Goal: Task Accomplishment & Management: Manage account settings

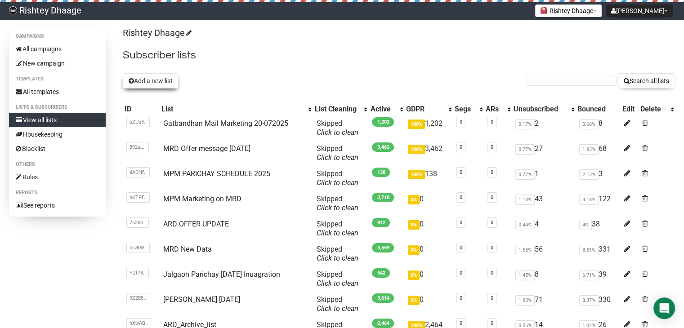
click at [153, 82] on button "Add a new list" at bounding box center [151, 80] width 56 height 15
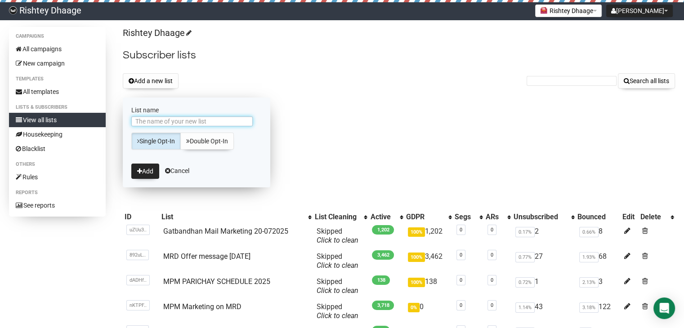
click at [150, 120] on input "List name" at bounding box center [191, 122] width 121 height 10
type input "MRD [PERSON_NAME][DATE]"
click at [149, 174] on button "Add" at bounding box center [145, 171] width 28 height 15
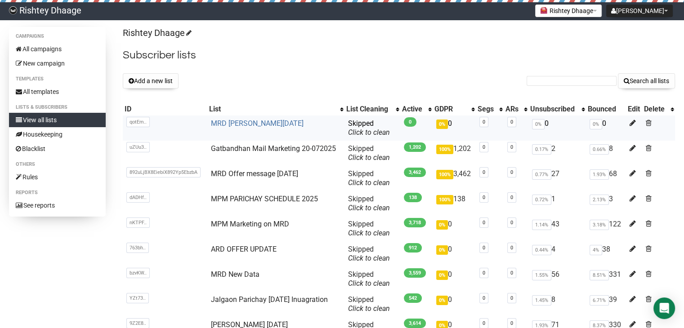
click at [257, 125] on link "MRD [PERSON_NAME][DATE]" at bounding box center [257, 123] width 93 height 9
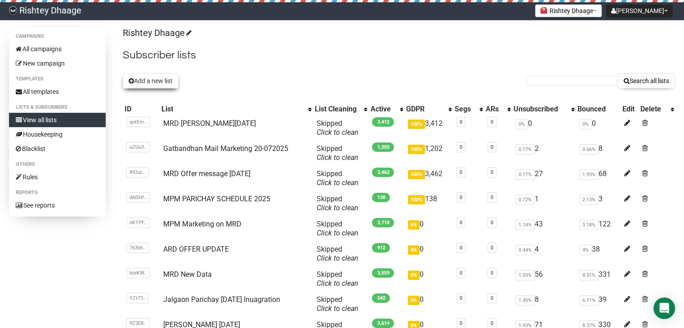
click at [142, 79] on button "Add a new list" at bounding box center [151, 80] width 56 height 15
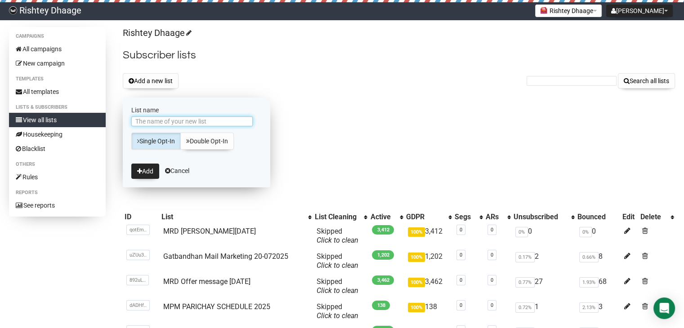
click at [189, 123] on input "List name" at bounding box center [191, 122] width 121 height 10
type input "[PERSON_NAME][DATE]"
click at [140, 176] on button "Add" at bounding box center [145, 171] width 28 height 15
